Goal: Transaction & Acquisition: Purchase product/service

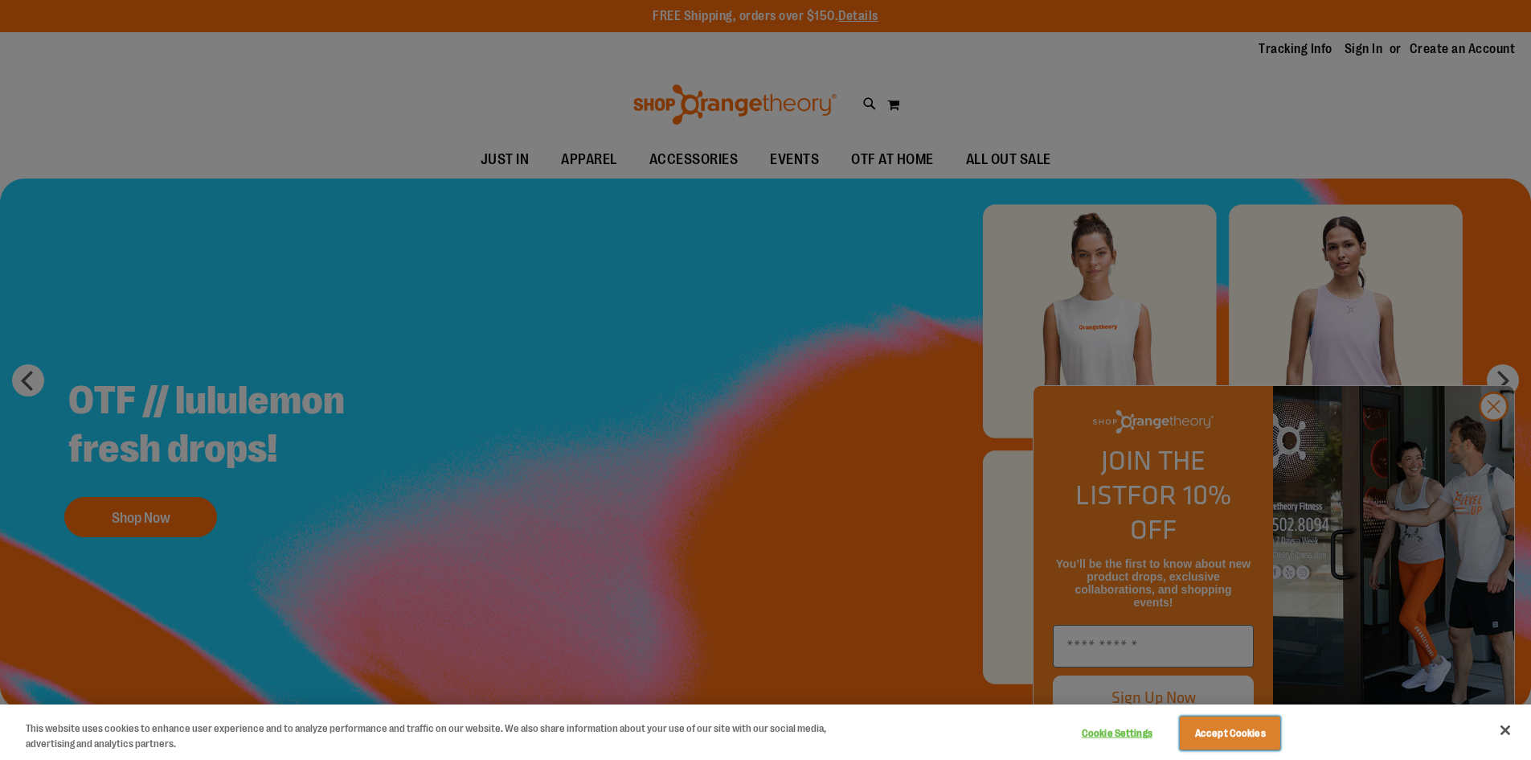
click at [1215, 745] on button "Accept Cookies" at bounding box center [1230, 733] width 100 height 34
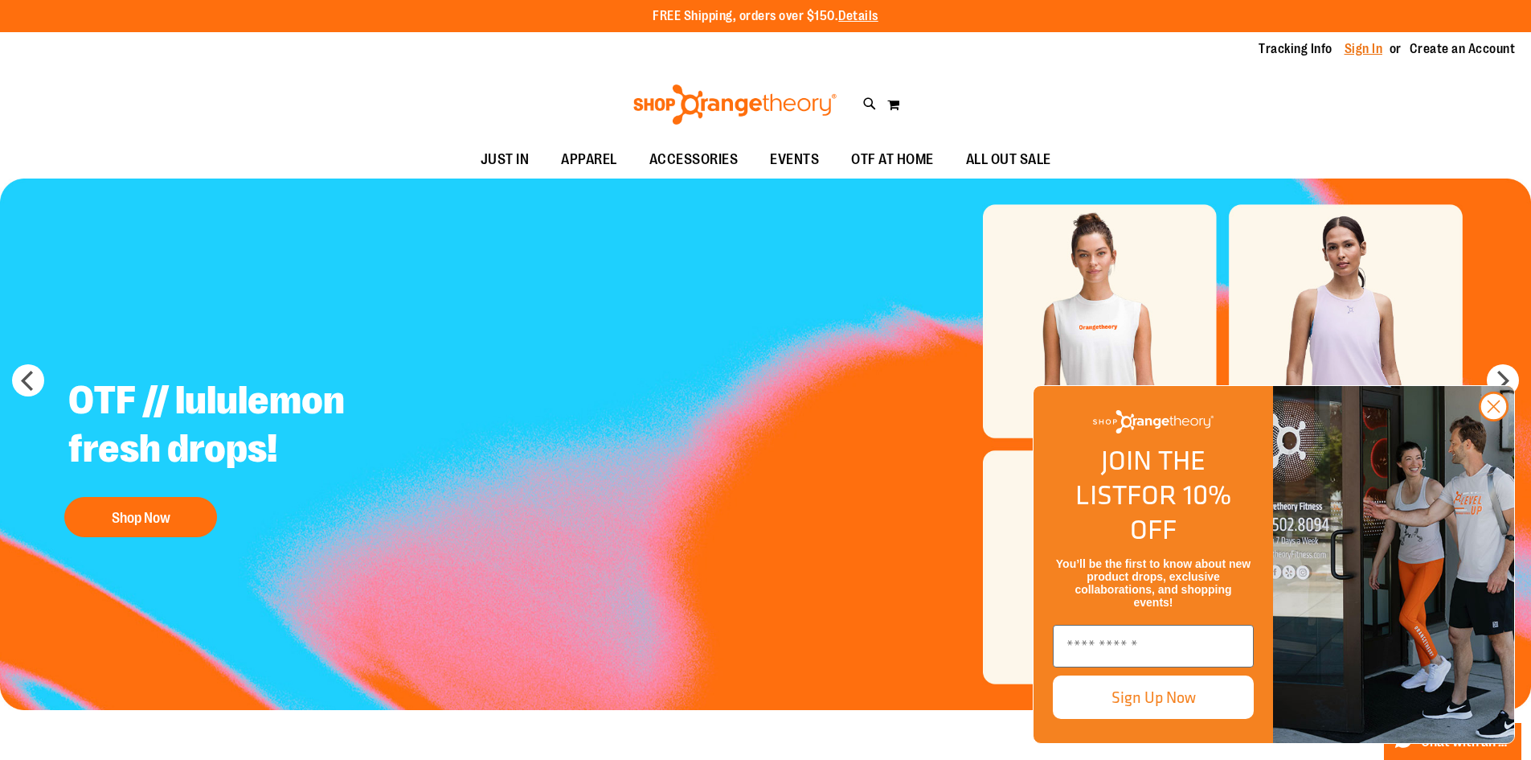
click at [1367, 48] on link "Sign In" at bounding box center [1364, 49] width 39 height 18
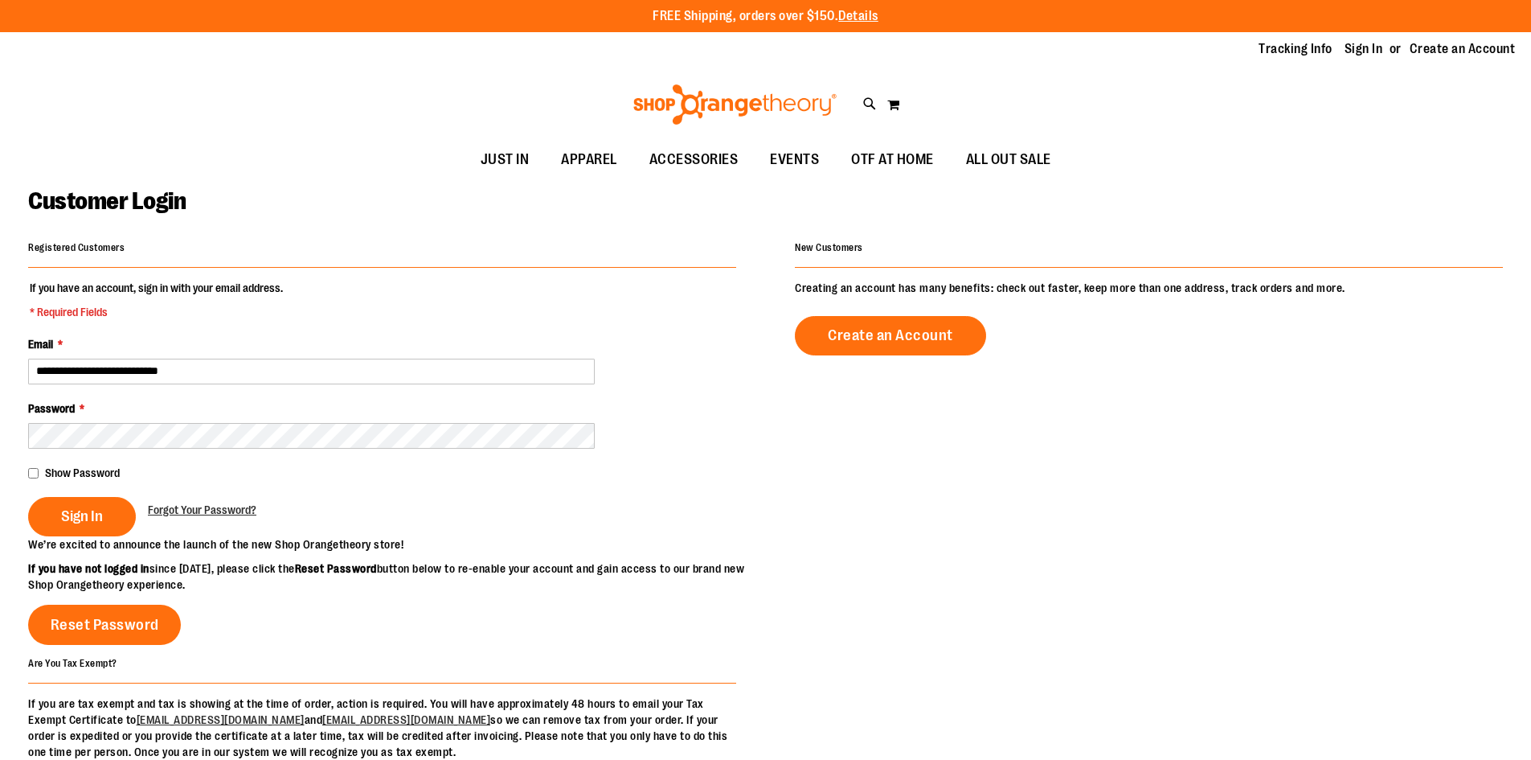
type input "**********"
click at [70, 517] on span "Sign In" at bounding box center [82, 516] width 42 height 18
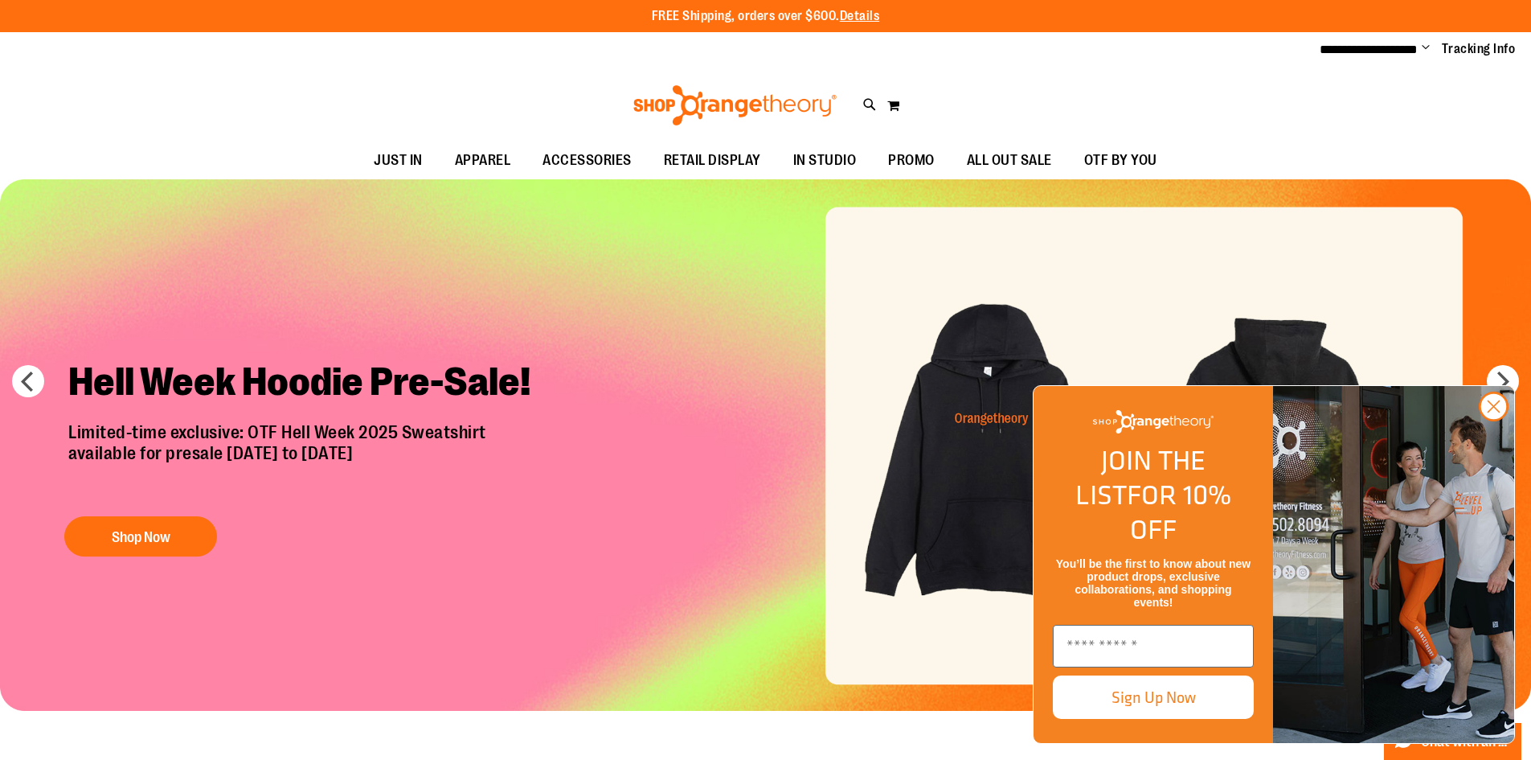
drag, startPoint x: 1496, startPoint y: 435, endPoint x: 1280, endPoint y: 510, distance: 229.0
click at [1494, 420] on circle "Close dialog" at bounding box center [1494, 406] width 27 height 27
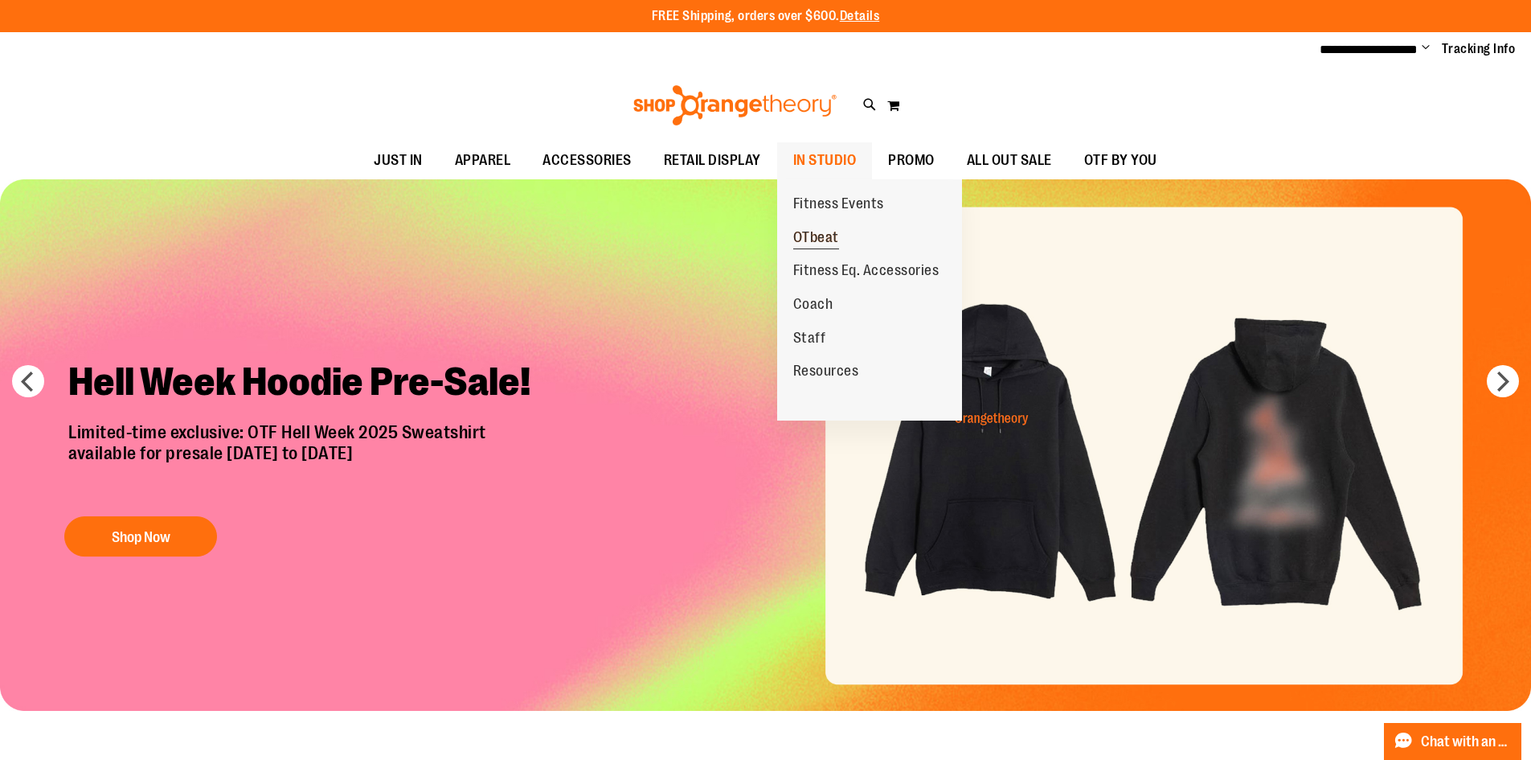
click at [826, 230] on span "OTbeat" at bounding box center [816, 239] width 46 height 20
click at [839, 270] on span "Fitness Eq. Accessories" at bounding box center [866, 272] width 146 height 20
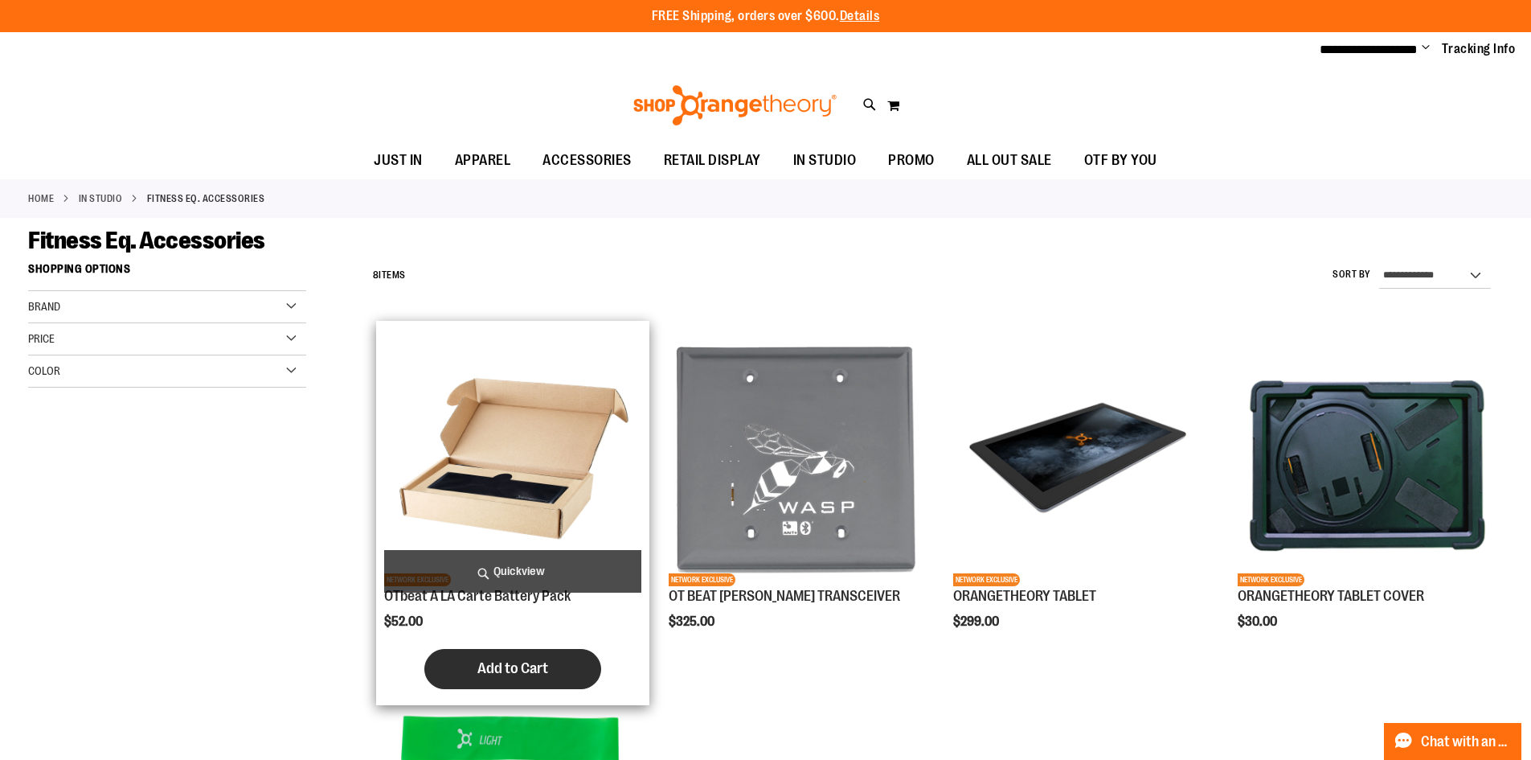
click at [520, 662] on span "Add to Cart" at bounding box center [512, 668] width 71 height 18
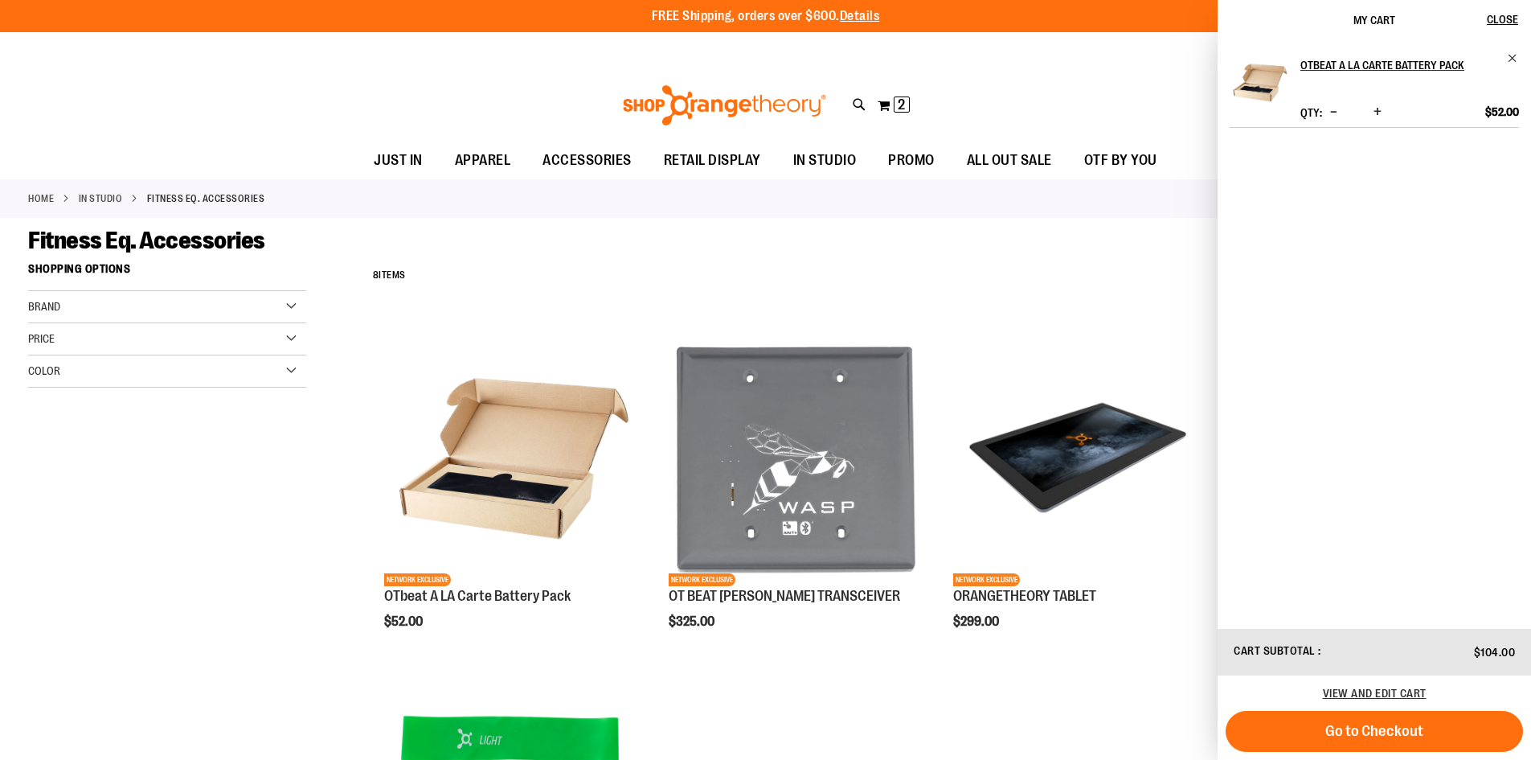
click at [1335, 115] on span "Decrease product quantity" at bounding box center [1333, 112] width 7 height 16
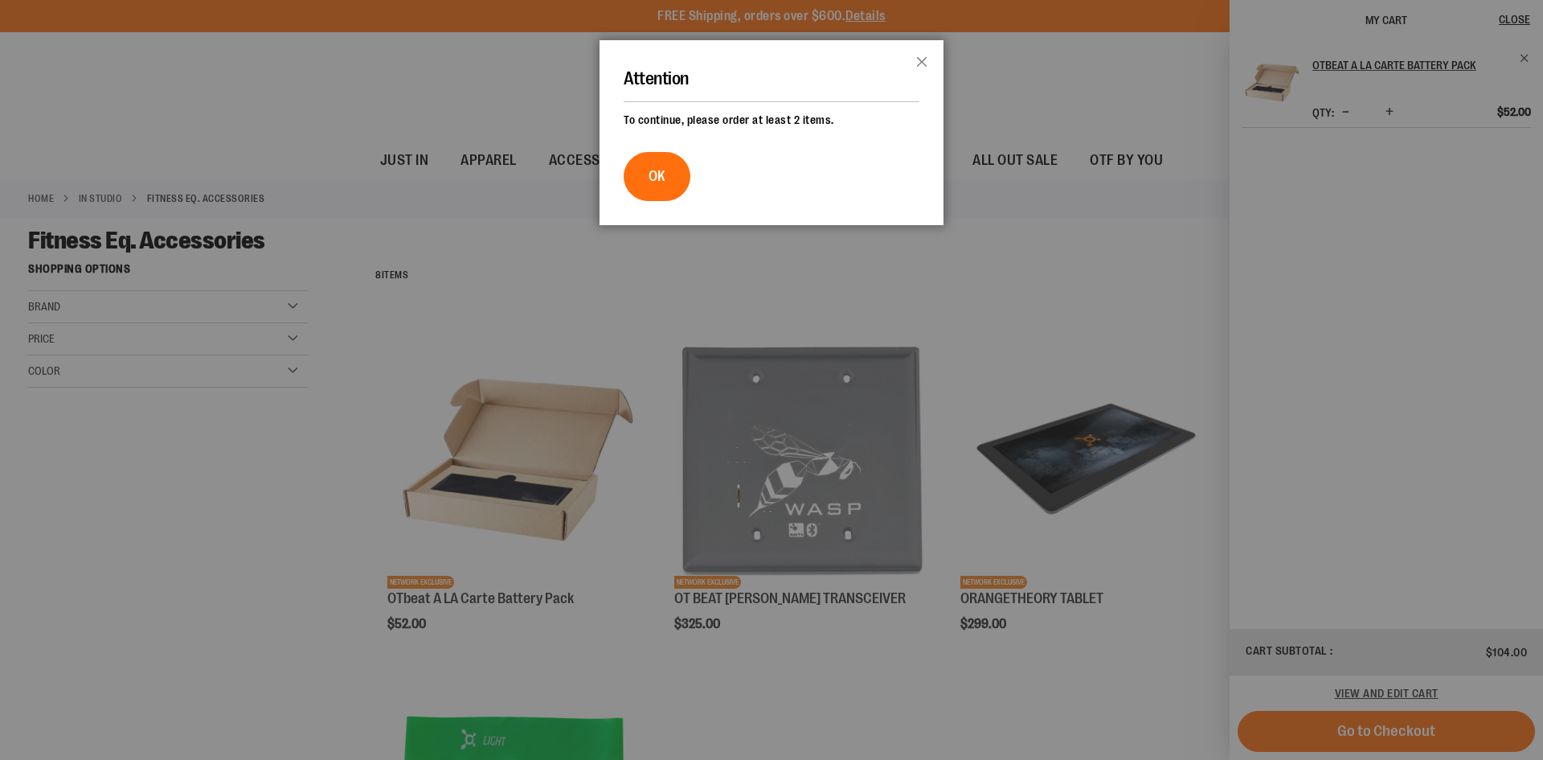
drag, startPoint x: 675, startPoint y: 176, endPoint x: 775, endPoint y: 167, distance: 100.1
click at [677, 174] on button "OK" at bounding box center [657, 176] width 67 height 49
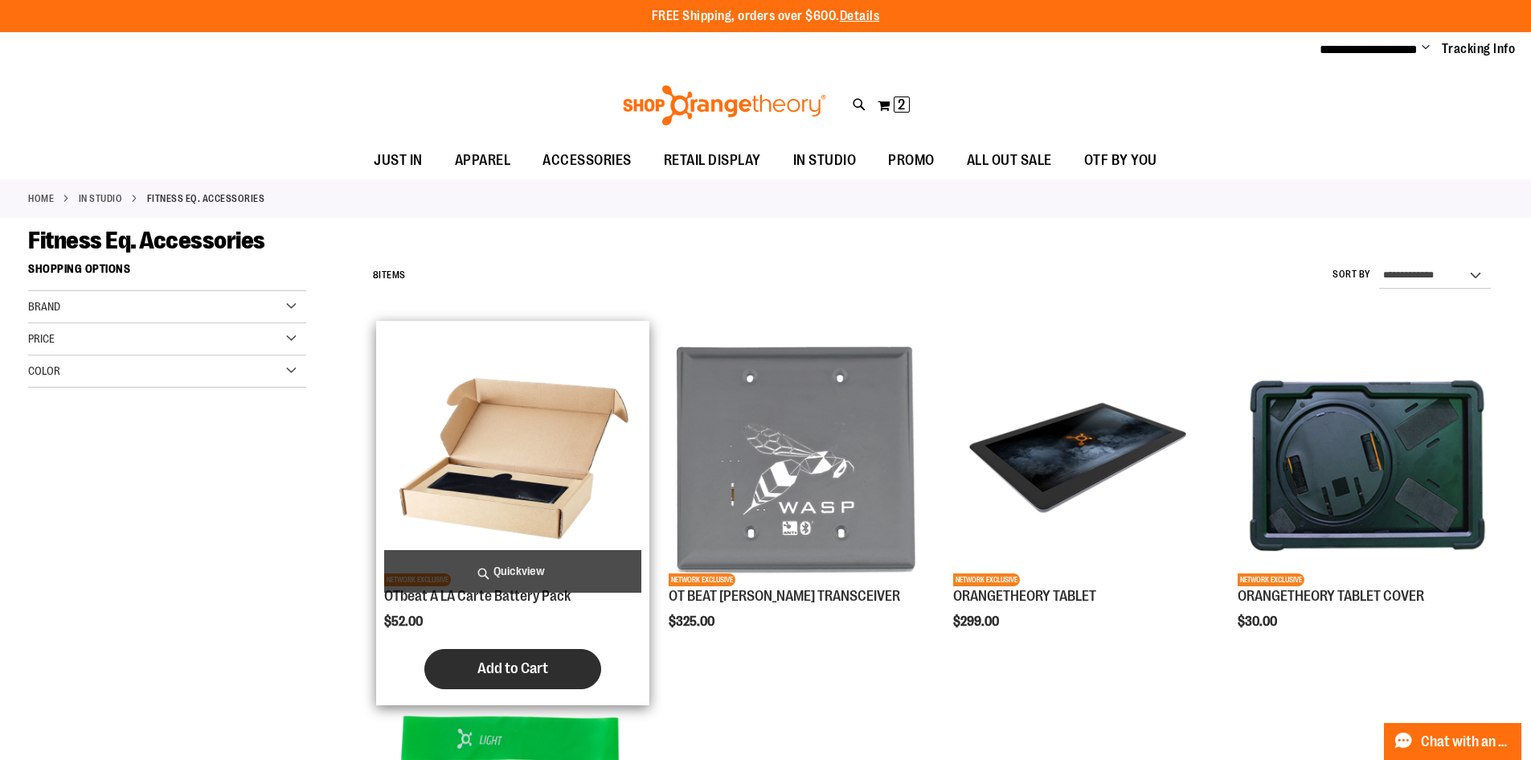
click at [533, 661] on span "Add to Cart" at bounding box center [512, 668] width 71 height 18
click at [497, 408] on img "product" at bounding box center [512, 457] width 257 height 257
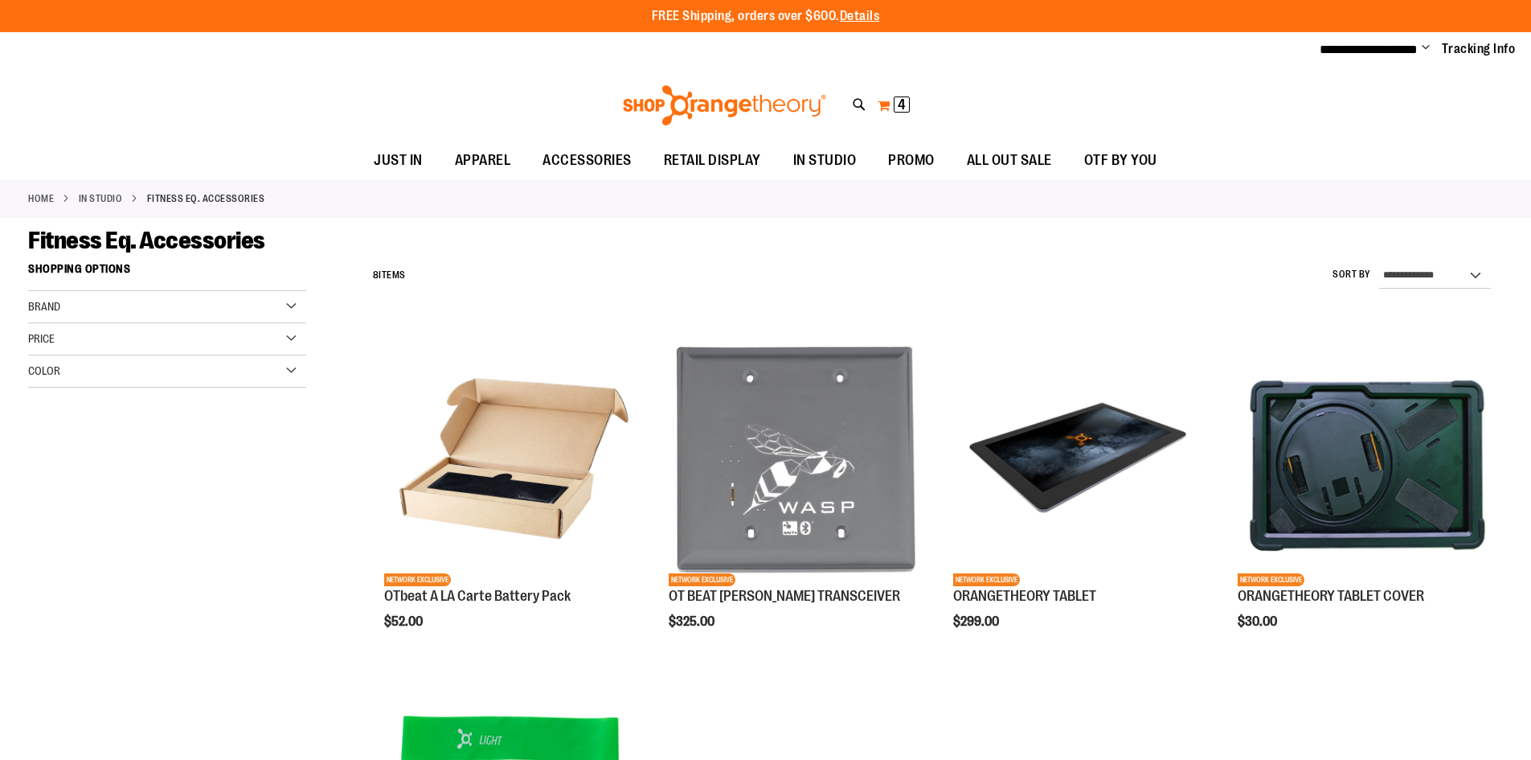
click at [896, 104] on span "4 4 items" at bounding box center [902, 104] width 16 height 16
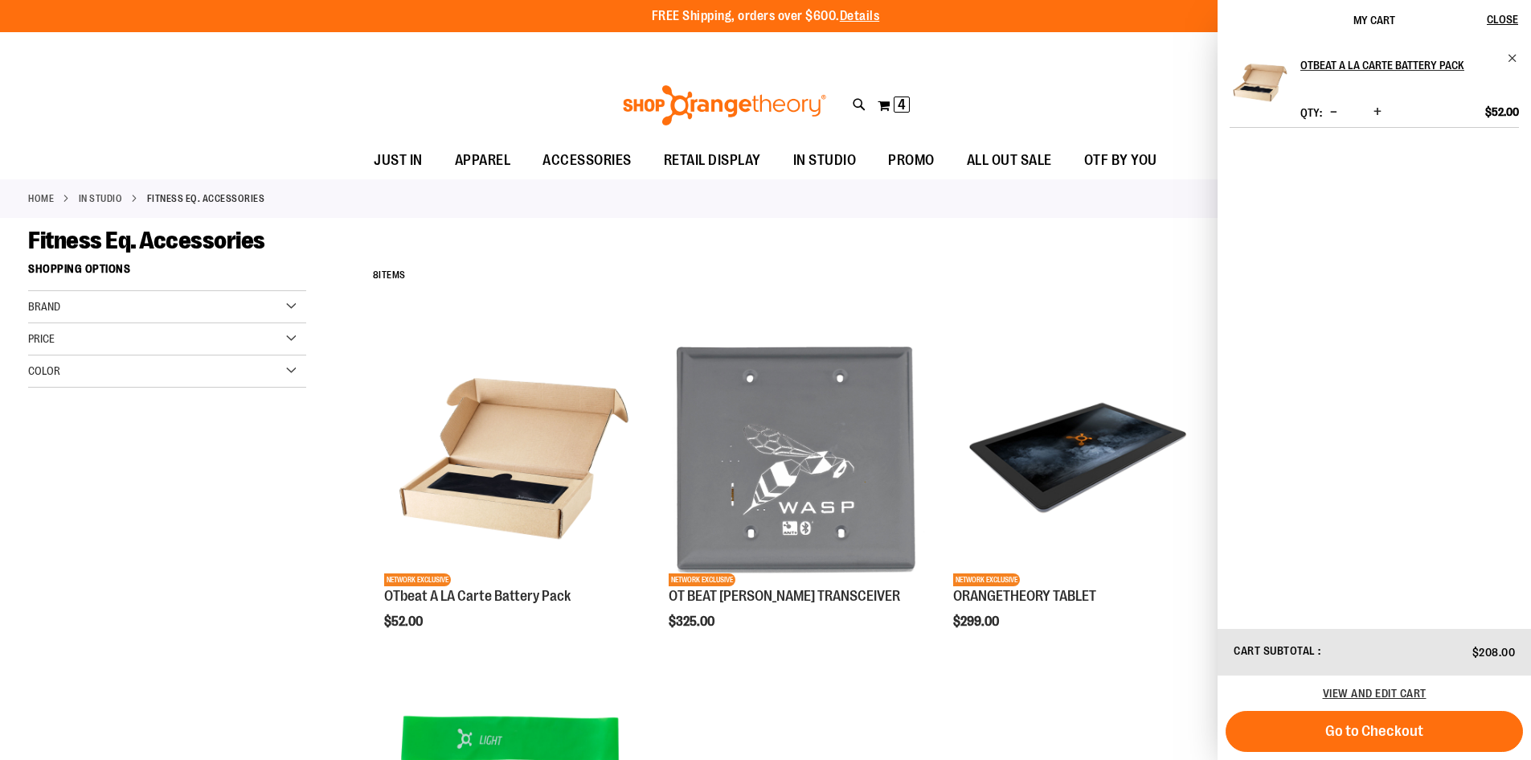
click at [1336, 112] on span "Decrease product quantity" at bounding box center [1333, 112] width 7 height 16
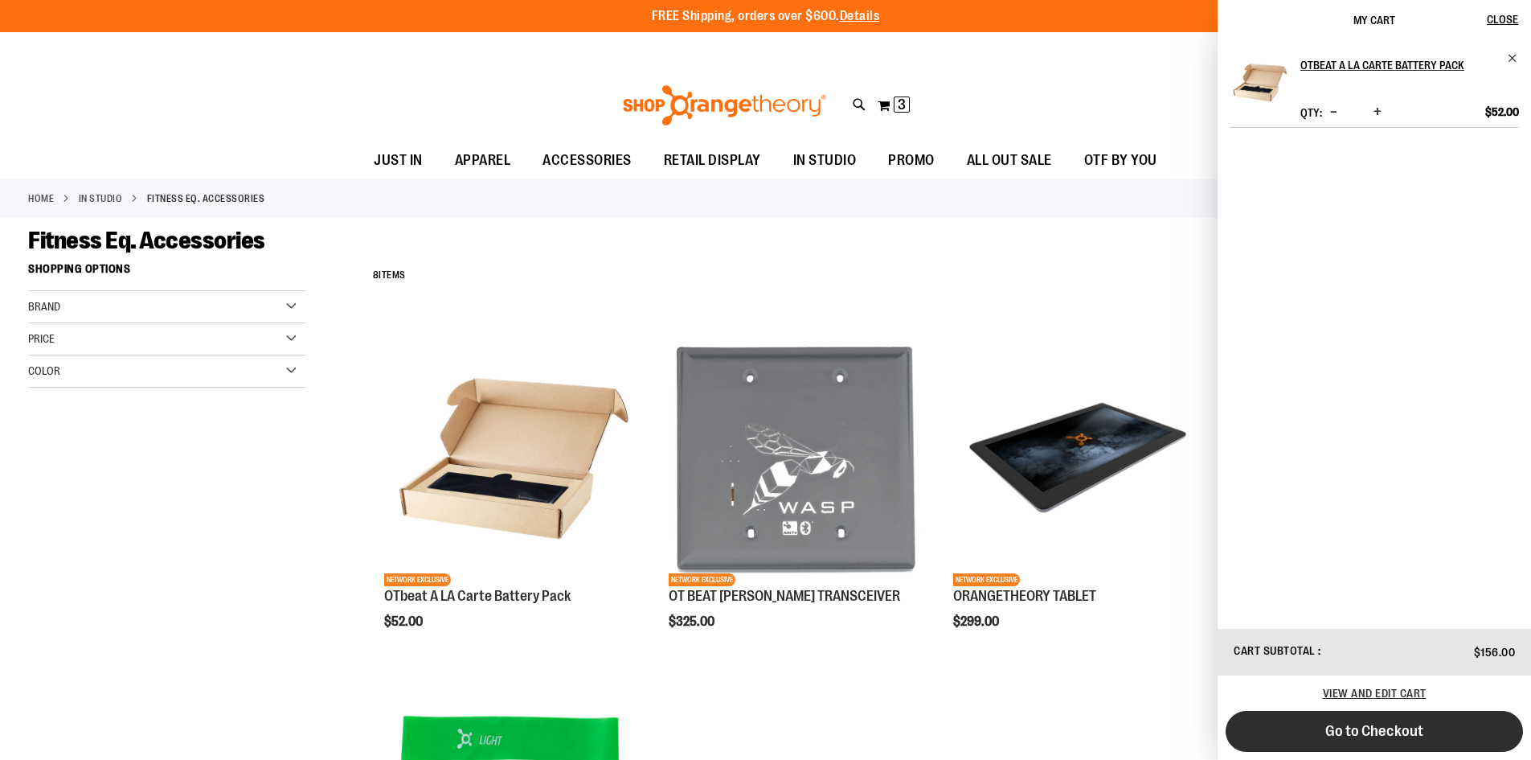
click at [1355, 744] on button "Go to Checkout" at bounding box center [1374, 731] width 297 height 41
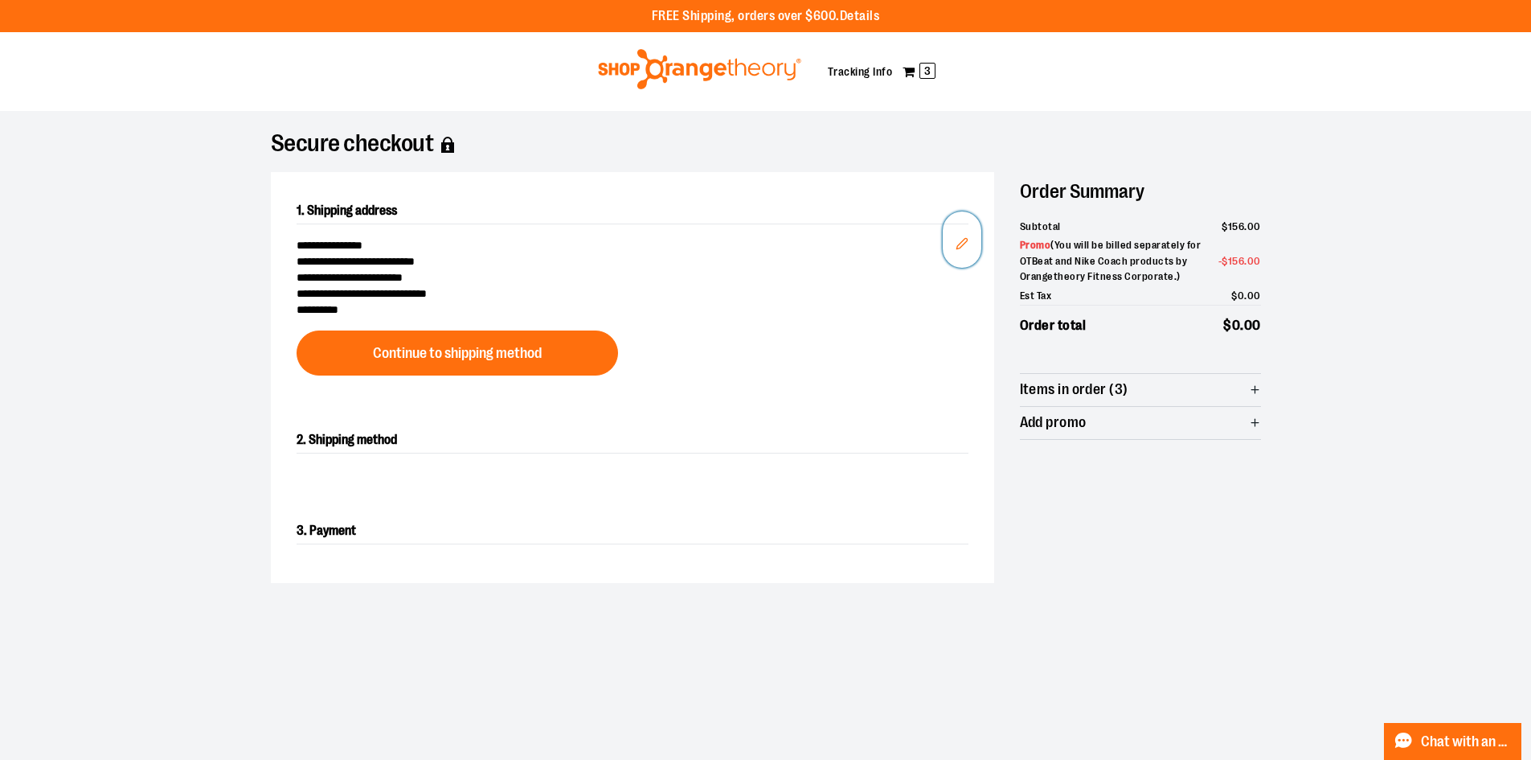
click at [965, 240] on icon "Edit" at bounding box center [962, 243] width 13 height 13
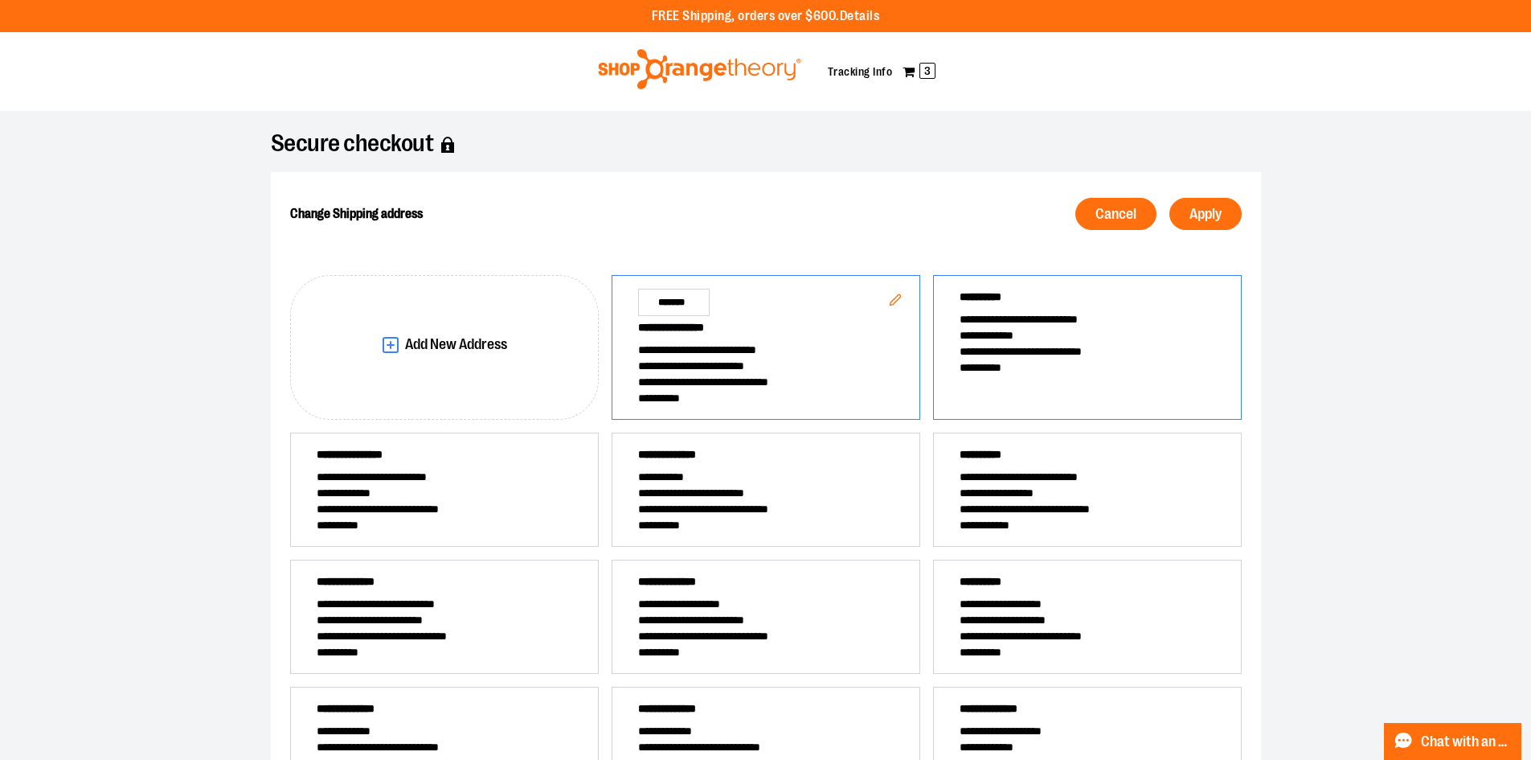
click at [981, 355] on span "**********" at bounding box center [1088, 351] width 256 height 16
click at [1203, 208] on span "Apply" at bounding box center [1206, 214] width 32 height 15
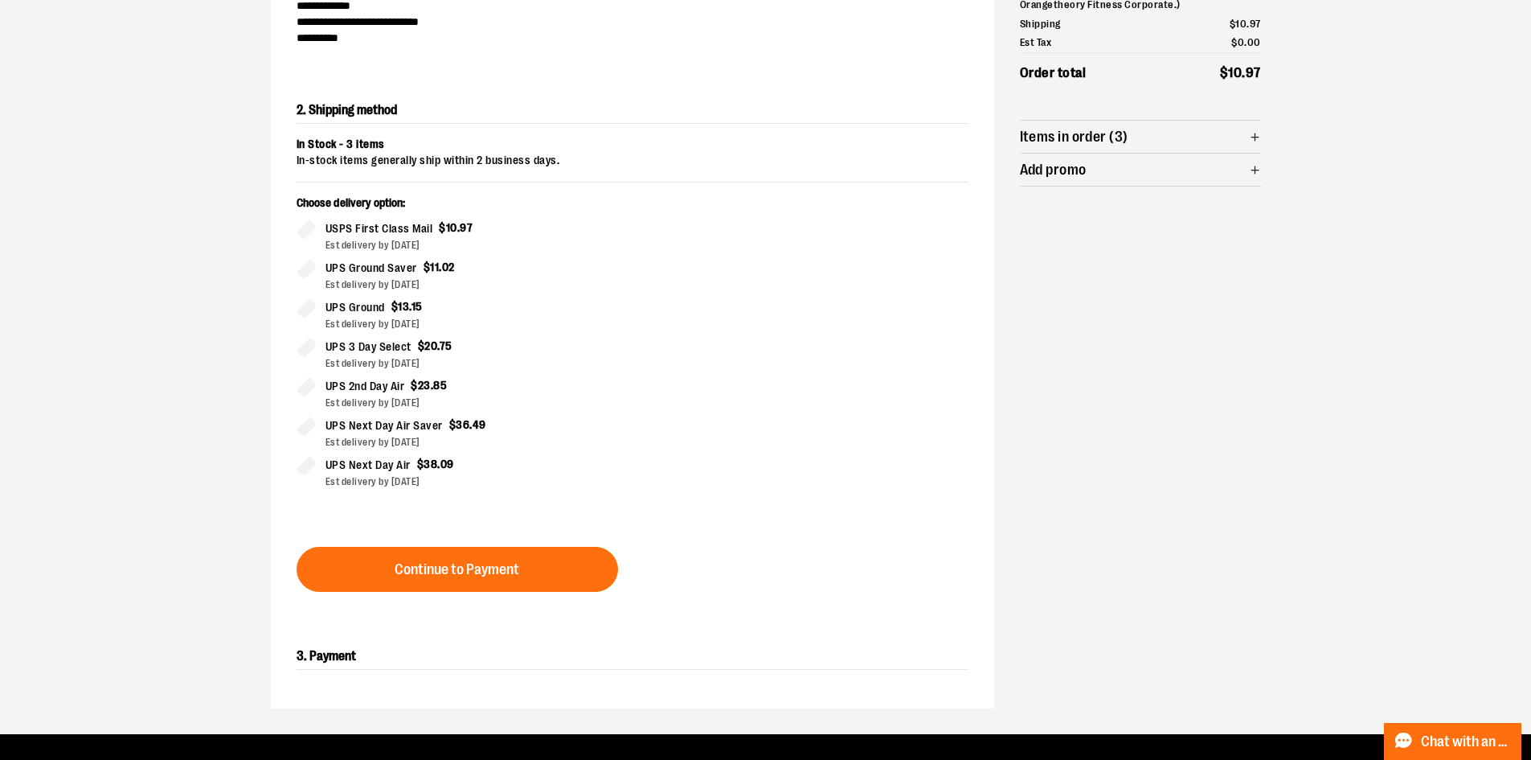
scroll to position [274, 0]
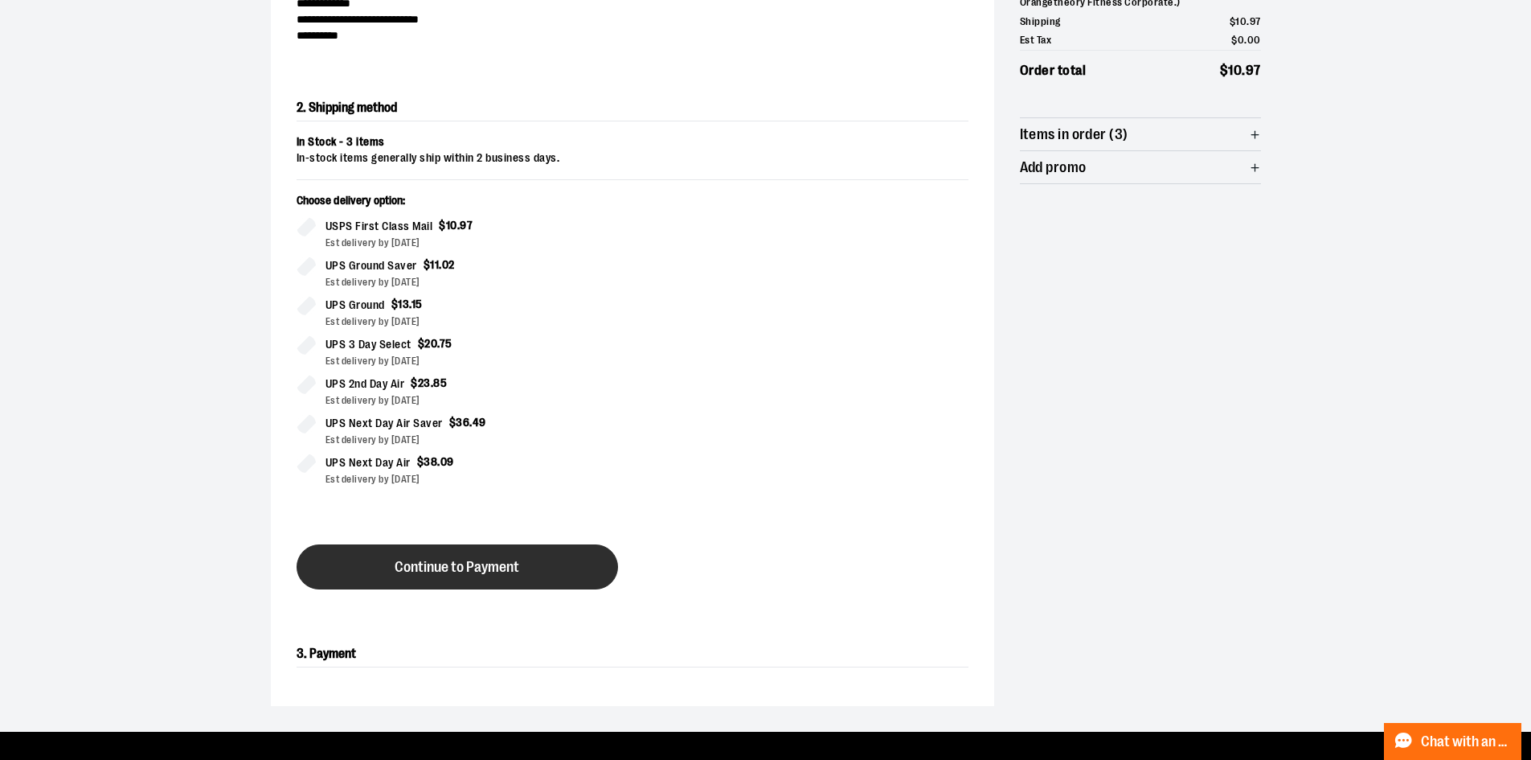
click at [499, 561] on span "Continue to Payment" at bounding box center [457, 566] width 125 height 15
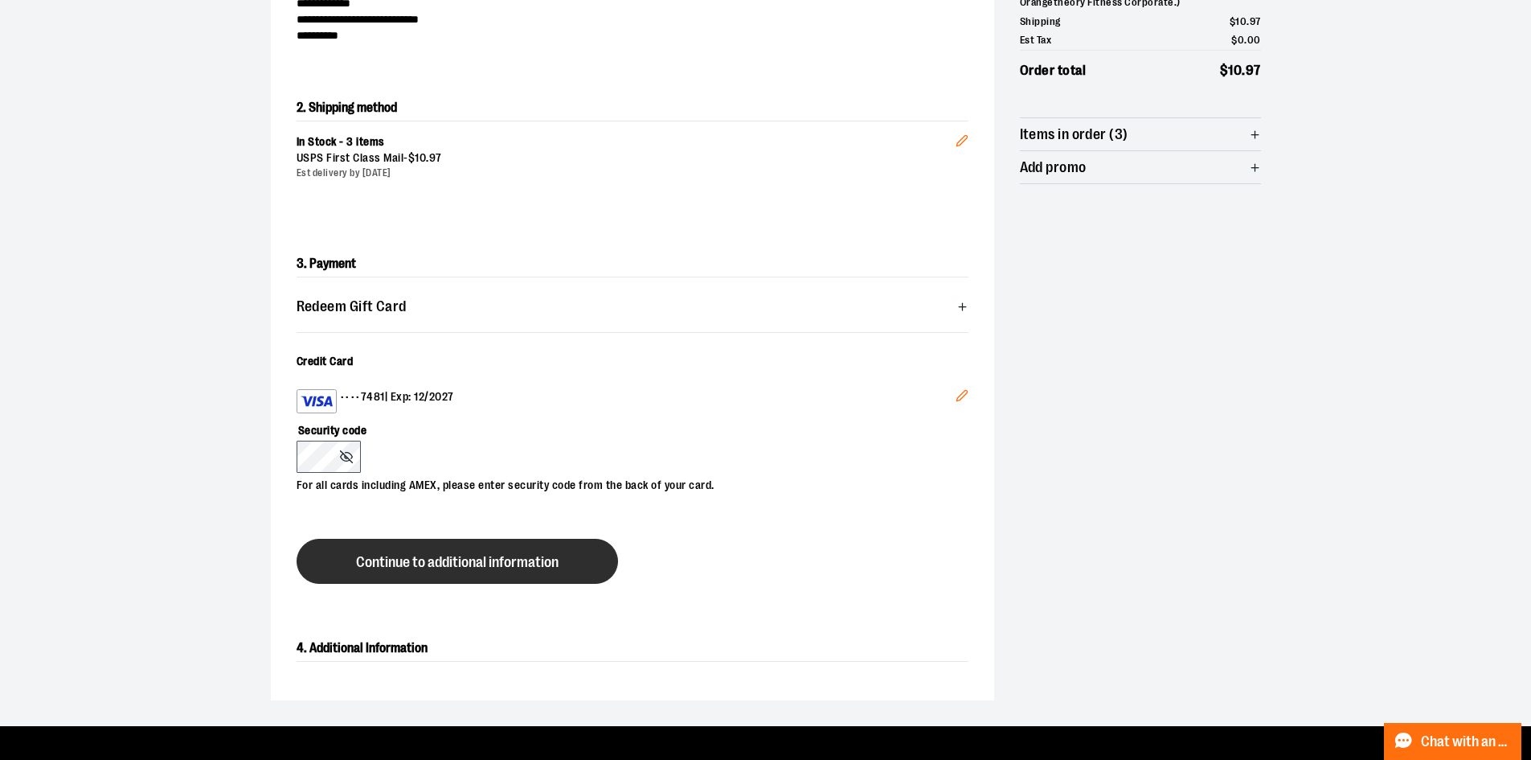
click at [439, 566] on span "Continue to additional information" at bounding box center [457, 562] width 203 height 15
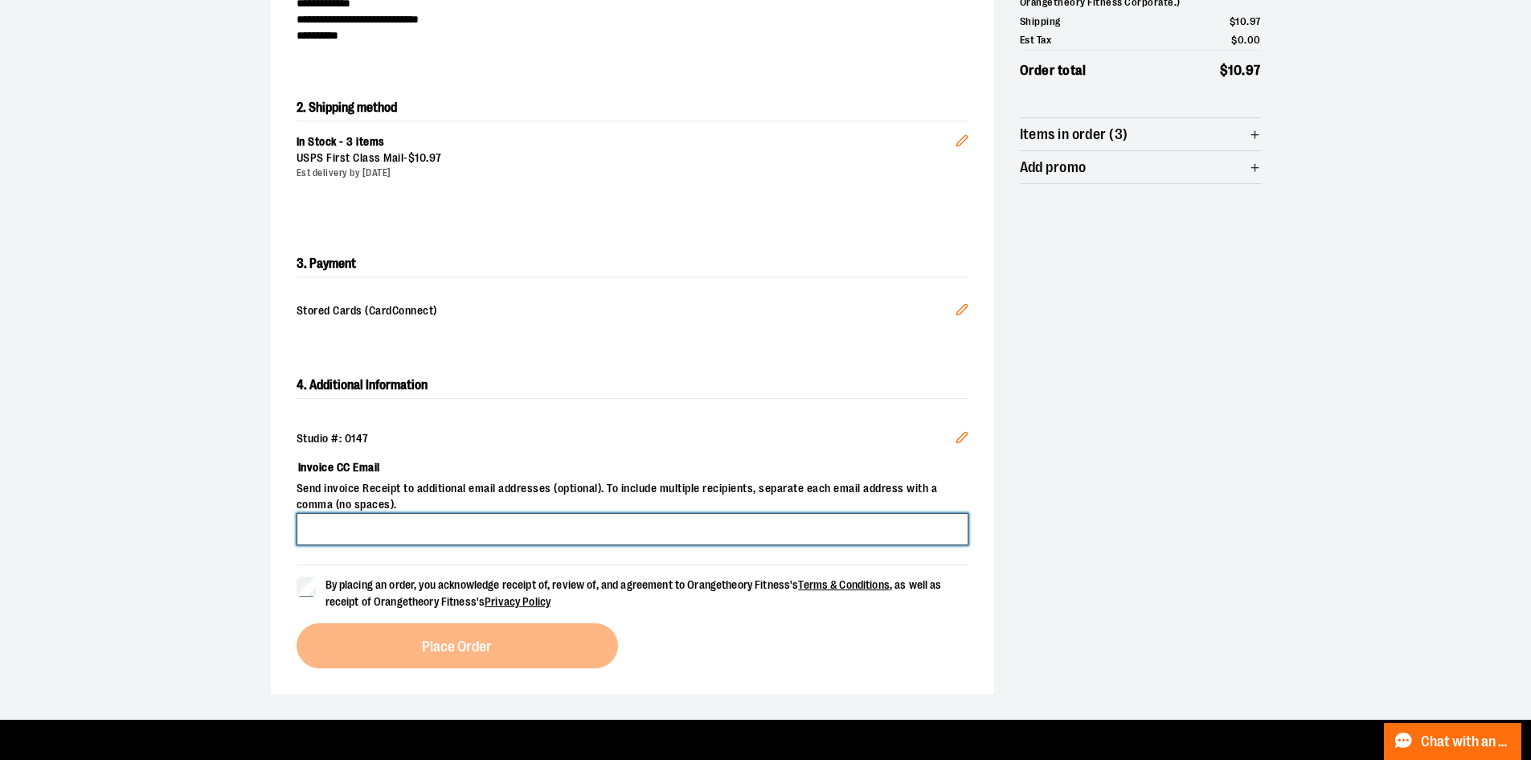
click at [410, 526] on input "Invoice CC Email" at bounding box center [633, 529] width 672 height 32
type input "**********"
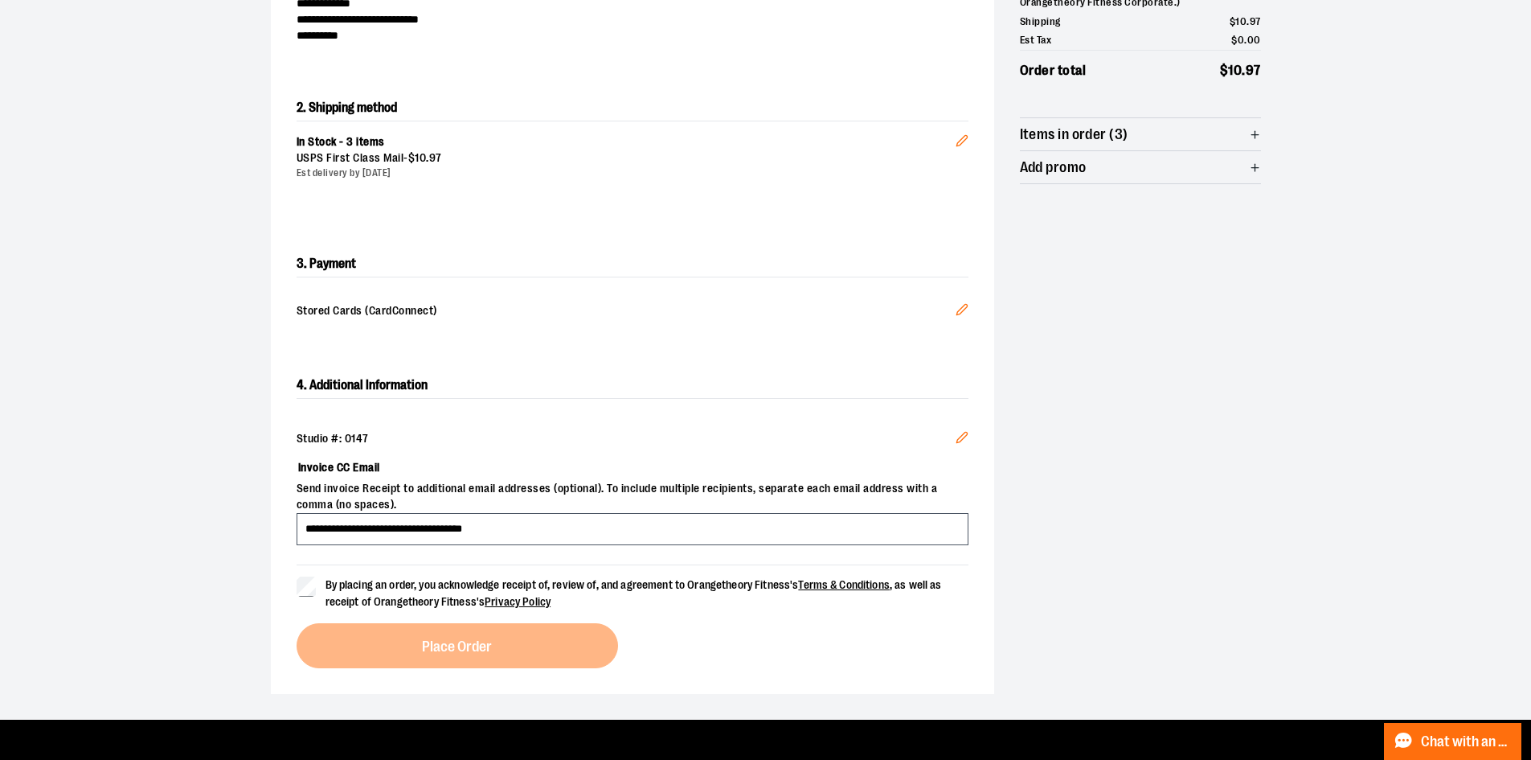
drag, startPoint x: 248, startPoint y: 585, endPoint x: 293, endPoint y: 595, distance: 46.0
click at [248, 585] on div "**********" at bounding box center [765, 278] width 1157 height 883
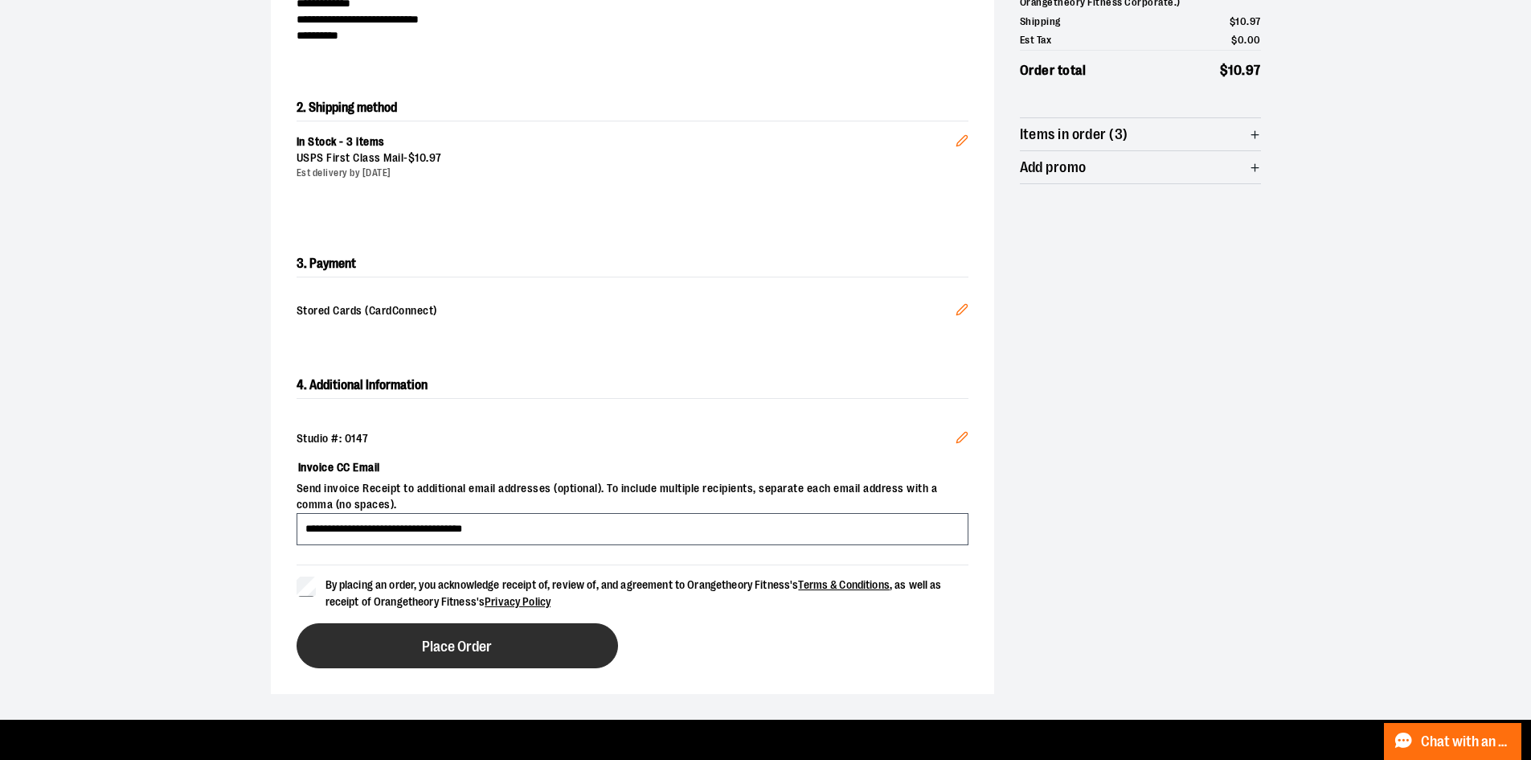
click at [412, 649] on button "Place Order" at bounding box center [458, 645] width 322 height 45
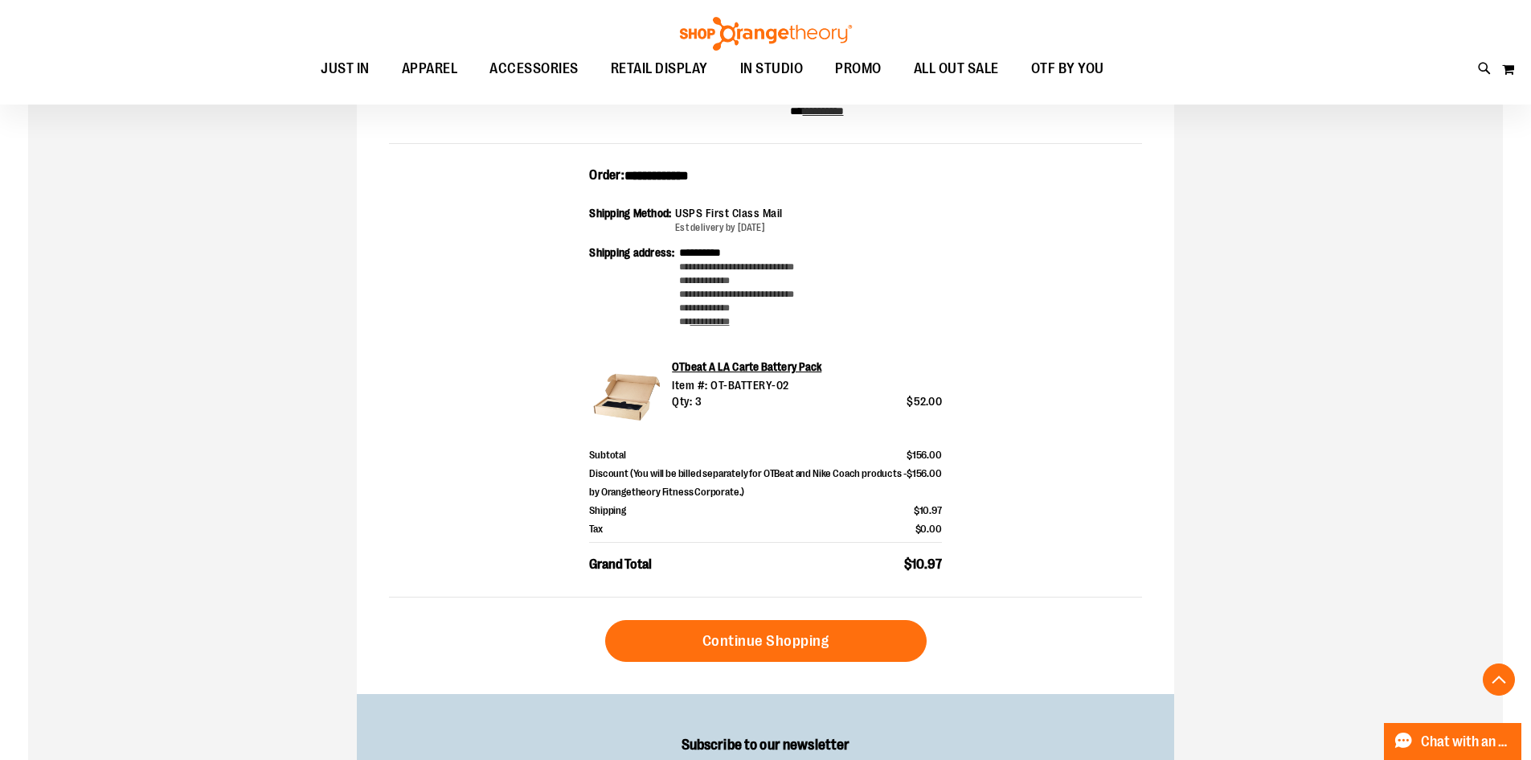
scroll to position [321, 0]
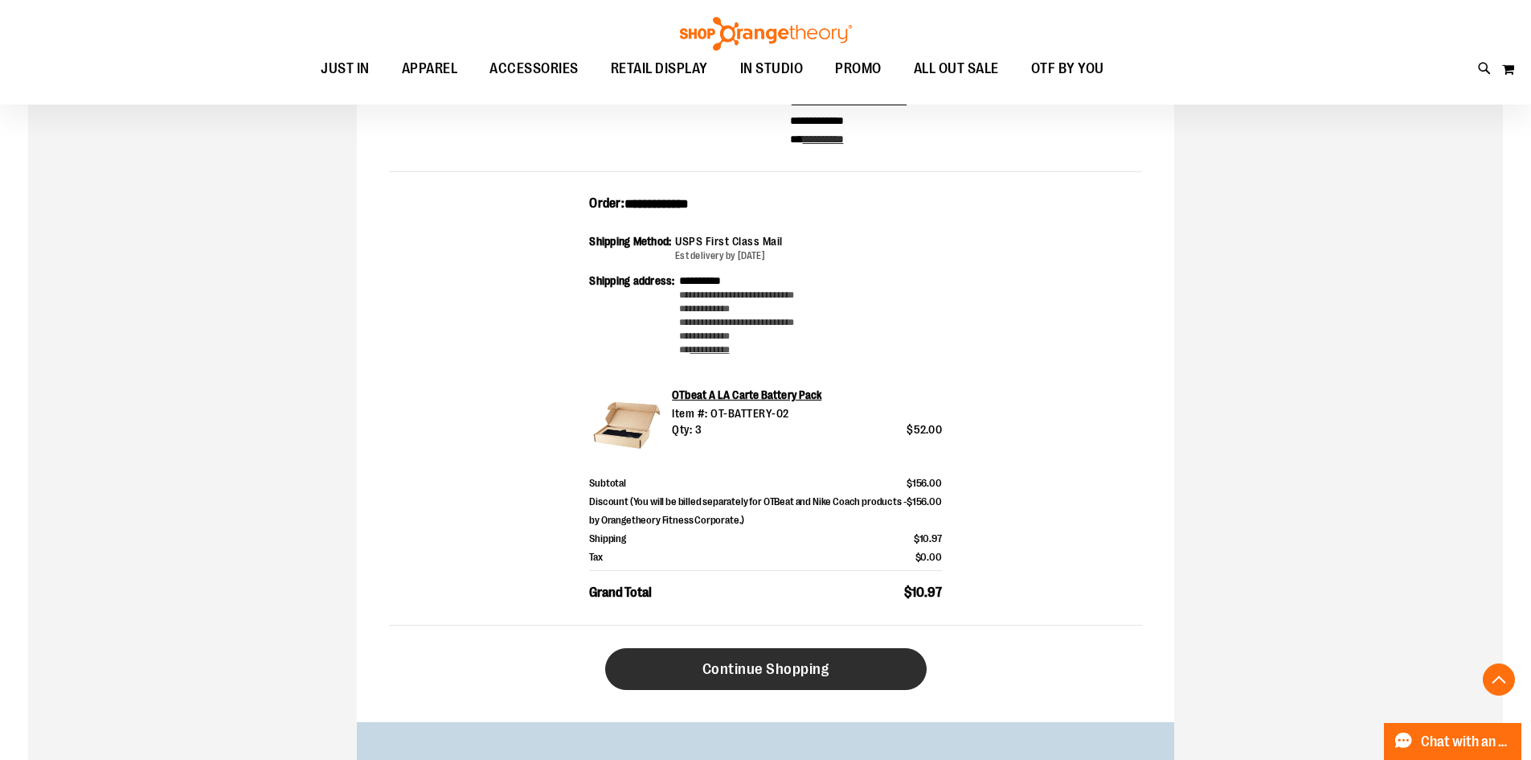
click at [845, 666] on link "Continue Shopping" at bounding box center [766, 669] width 322 height 42
